Goal: Information Seeking & Learning: Learn about a topic

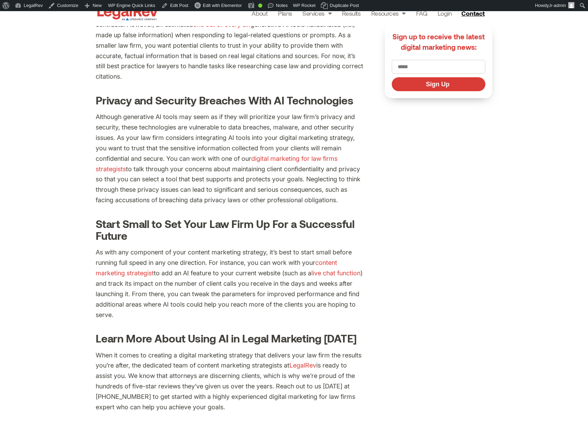
scroll to position [1113, 0]
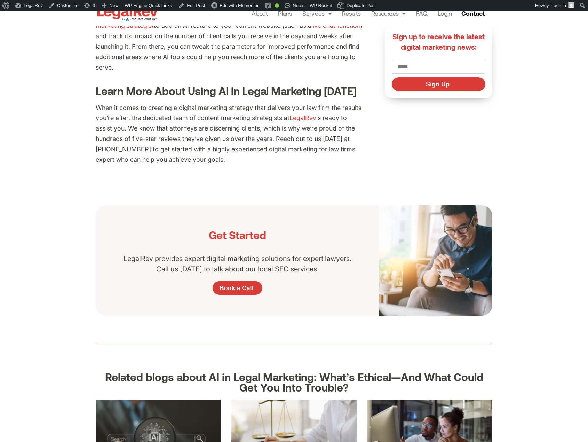
scroll to position [1183, 0]
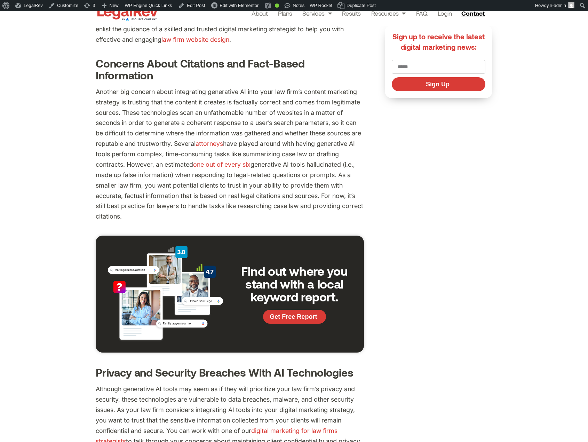
scroll to position [798, 0]
